Goal: Transaction & Acquisition: Register for event/course

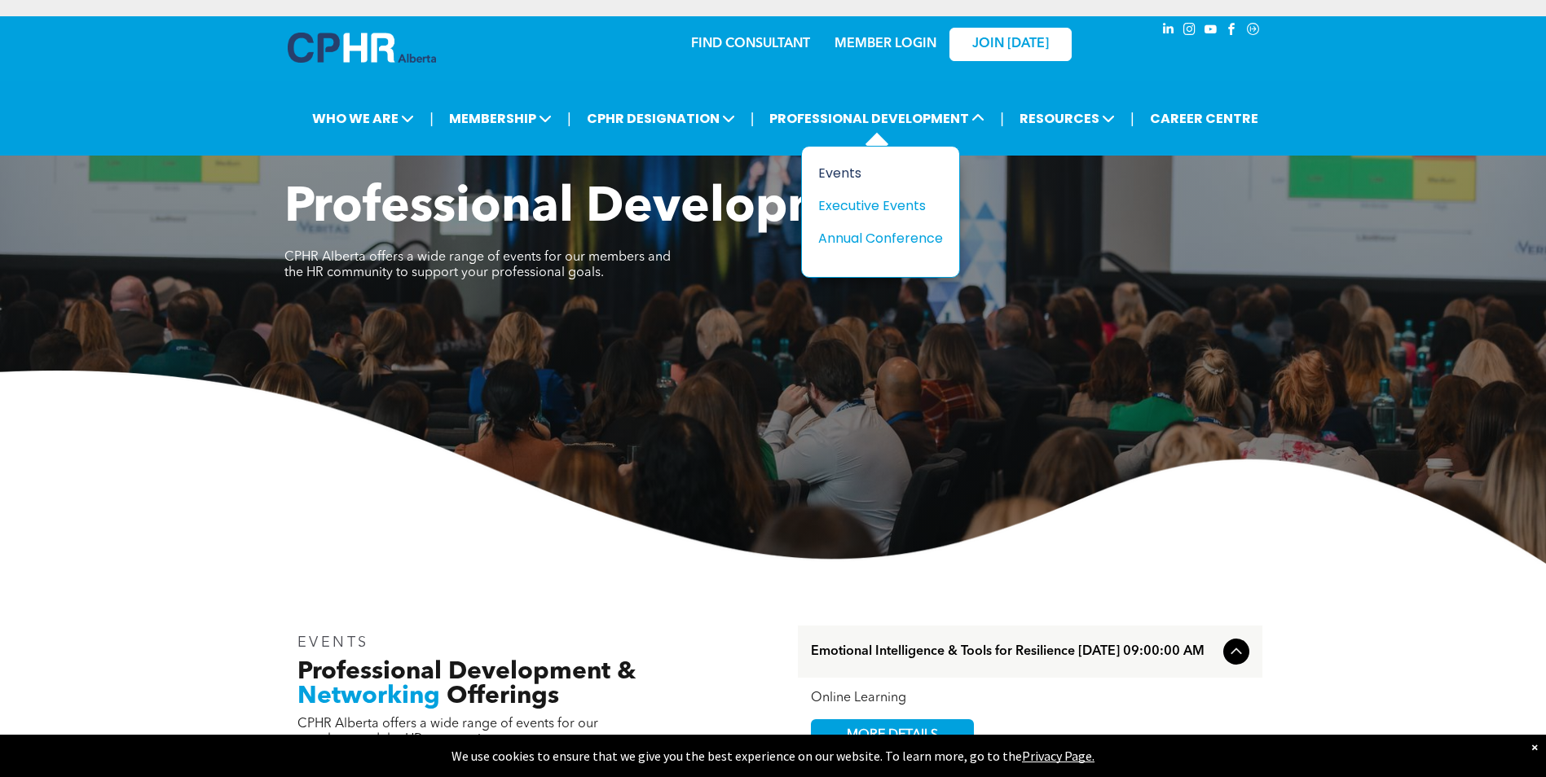
click at [843, 176] on div "Events" at bounding box center [874, 173] width 112 height 20
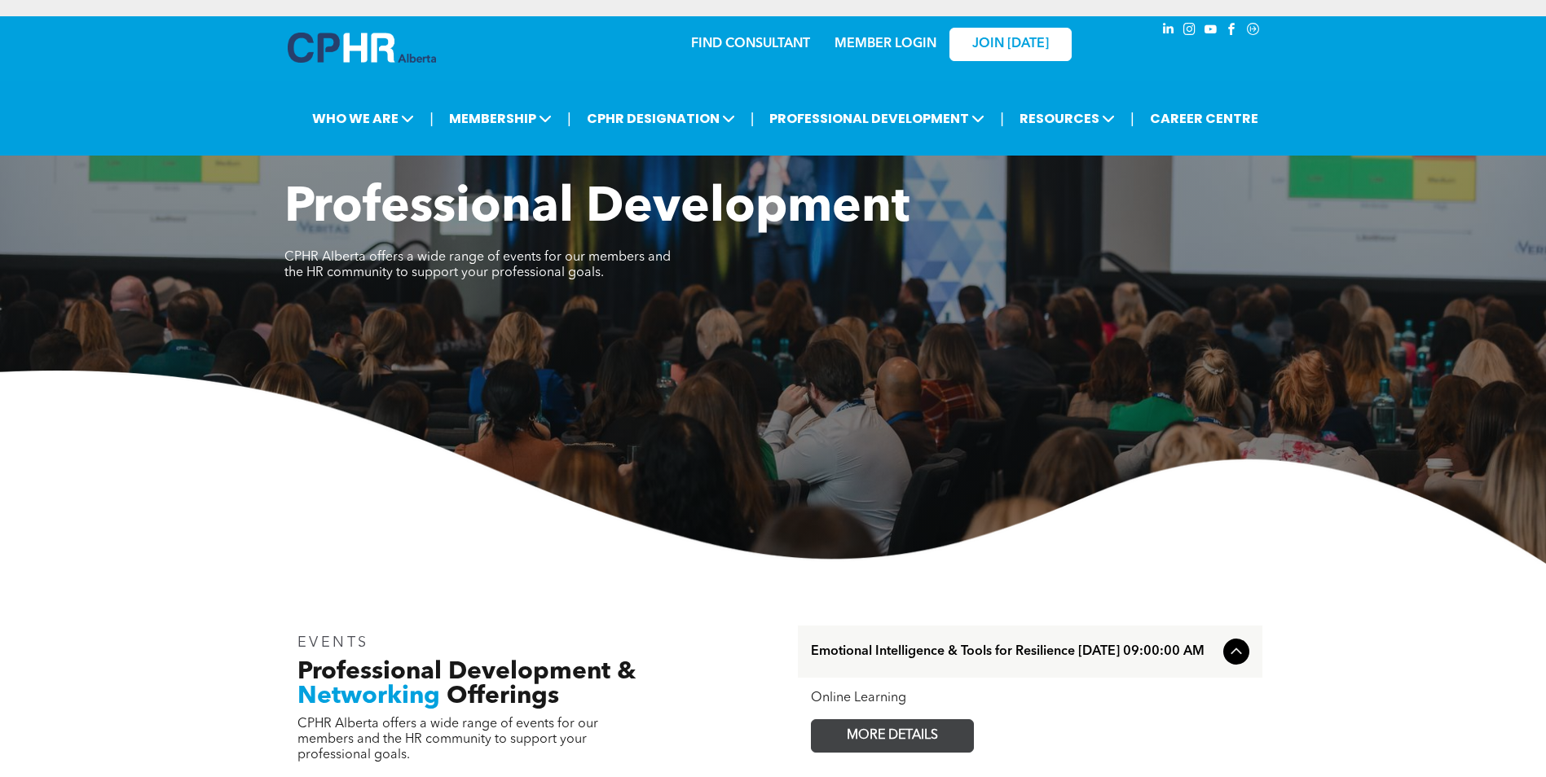
click at [850, 738] on span "MORE DETAILS" at bounding box center [892, 736] width 129 height 32
